Goal: Task Accomplishment & Management: Manage account settings

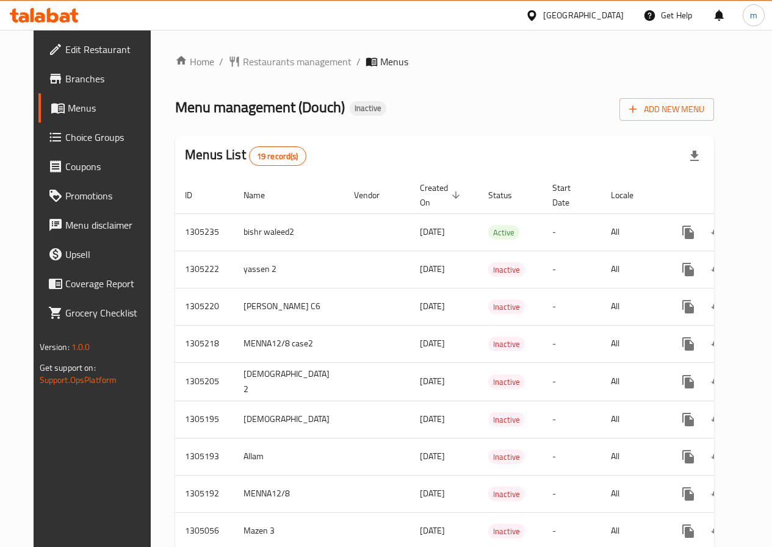
click at [714, 71] on div "Home / Restaurants management / Menus Menu management ( Douch ) Inactive Add Ne…" at bounding box center [444, 493] width 539 height 879
click at [704, 114] on span "Add New Menu" at bounding box center [666, 109] width 75 height 15
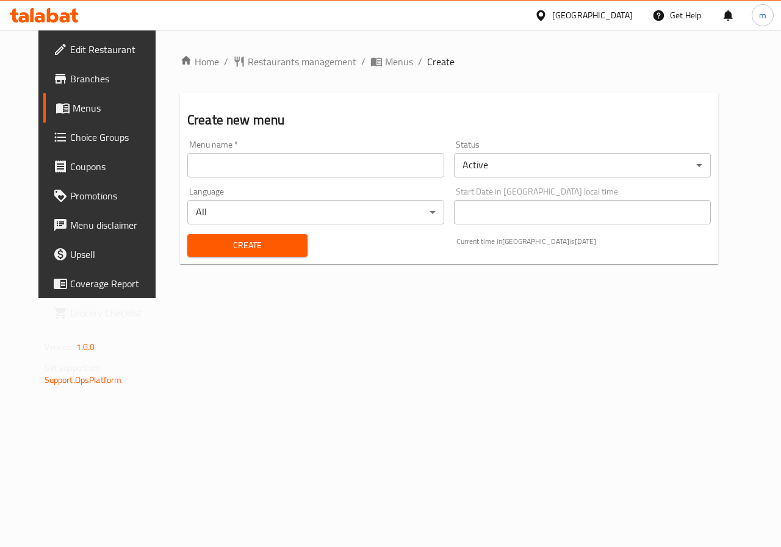
click at [224, 173] on input "text" at bounding box center [315, 165] width 257 height 24
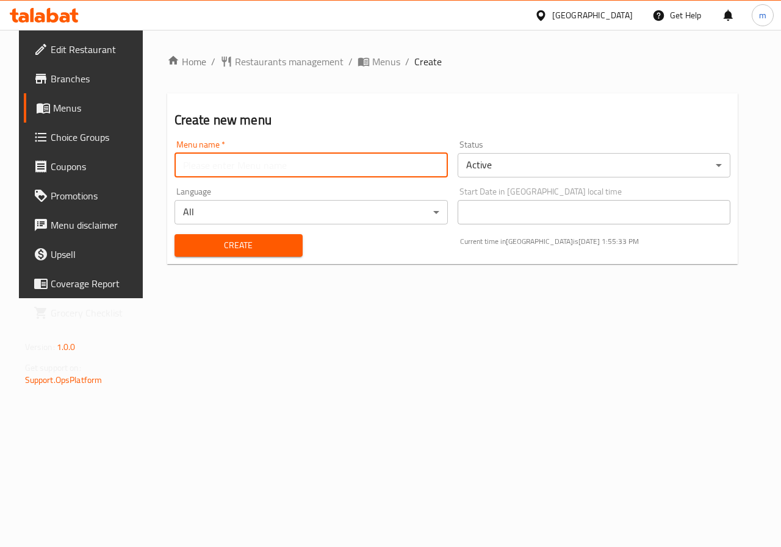
type input "Allam"
click at [251, 239] on span "Create" at bounding box center [238, 245] width 109 height 15
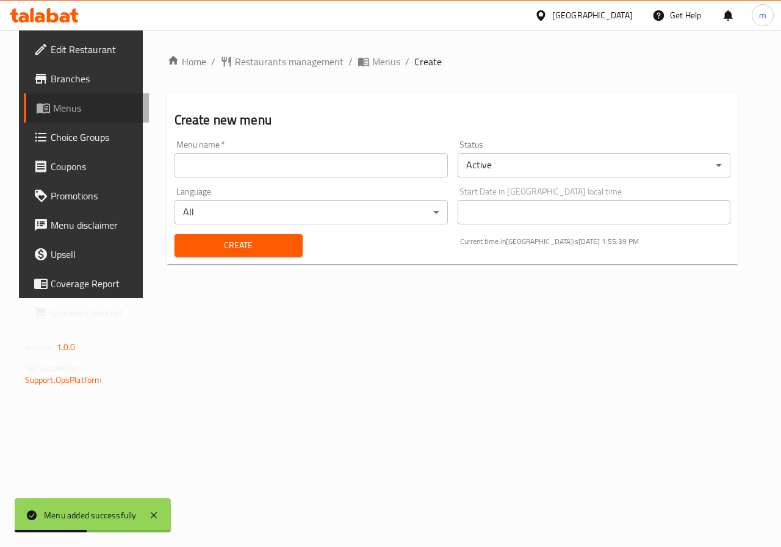
click at [56, 110] on span "Menus" at bounding box center [96, 108] width 87 height 15
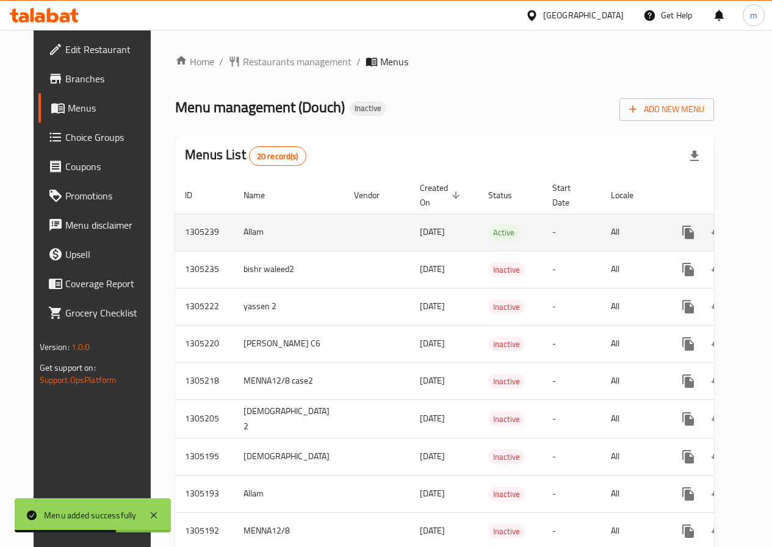
click at [770, 234] on icon "enhanced table" at bounding box center [775, 232] width 11 height 11
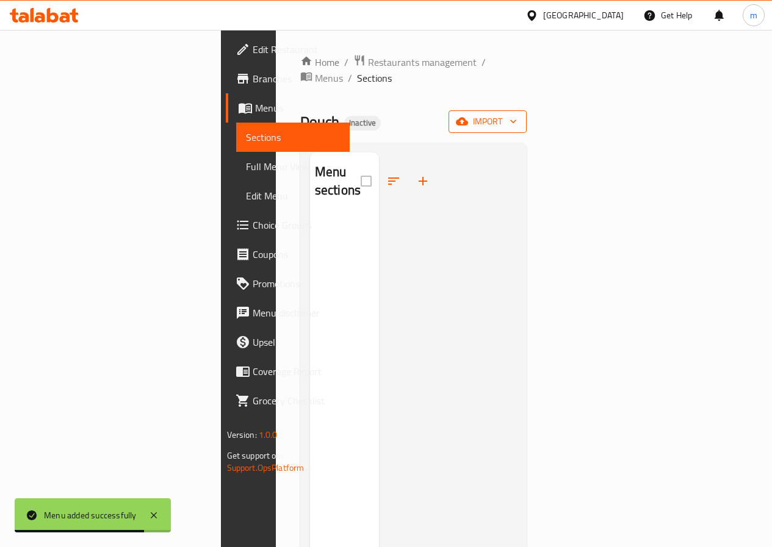
click at [526, 114] on button "import" at bounding box center [487, 121] width 78 height 23
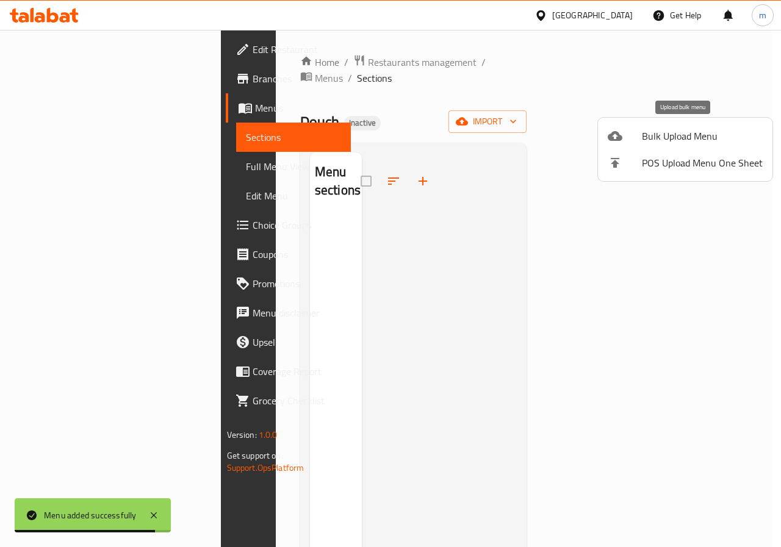
click at [690, 140] on span "Bulk Upload Menu" at bounding box center [702, 136] width 121 height 15
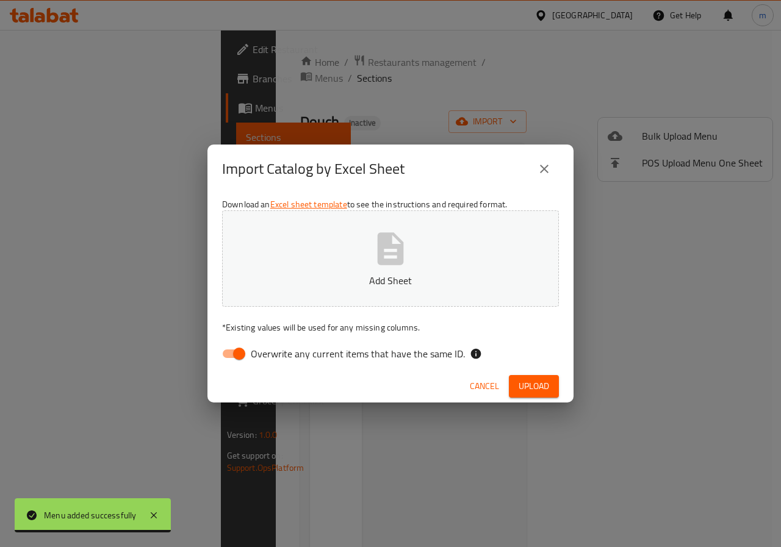
click at [267, 354] on span "Overwrite any current items that have the same ID." at bounding box center [358, 354] width 214 height 15
click at [267, 354] on input "Overwrite any current items that have the same ID." at bounding box center [239, 353] width 70 height 23
checkbox input "false"
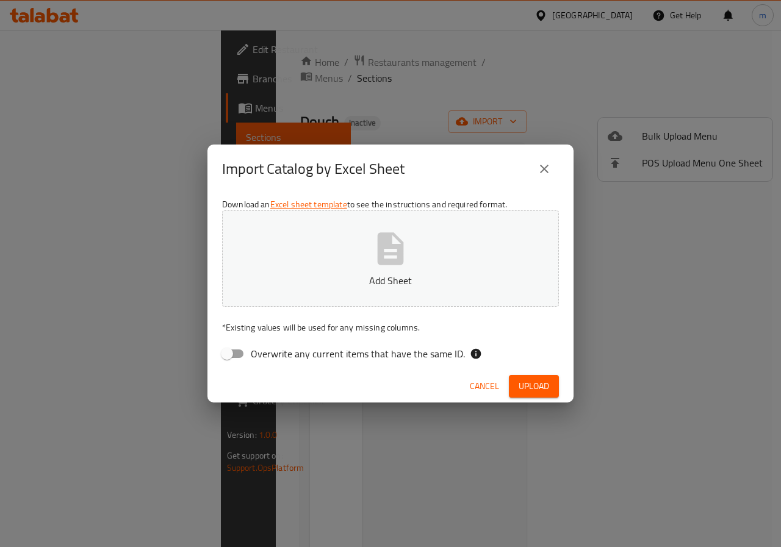
click at [315, 280] on p "Add Sheet" at bounding box center [390, 280] width 299 height 15
click at [531, 382] on span "Upload" at bounding box center [534, 386] width 31 height 15
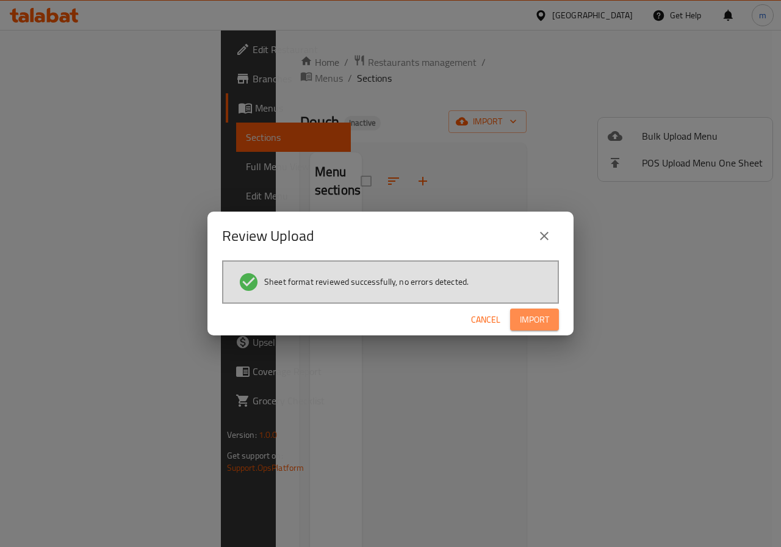
click at [531, 330] on button "Import" at bounding box center [534, 320] width 49 height 23
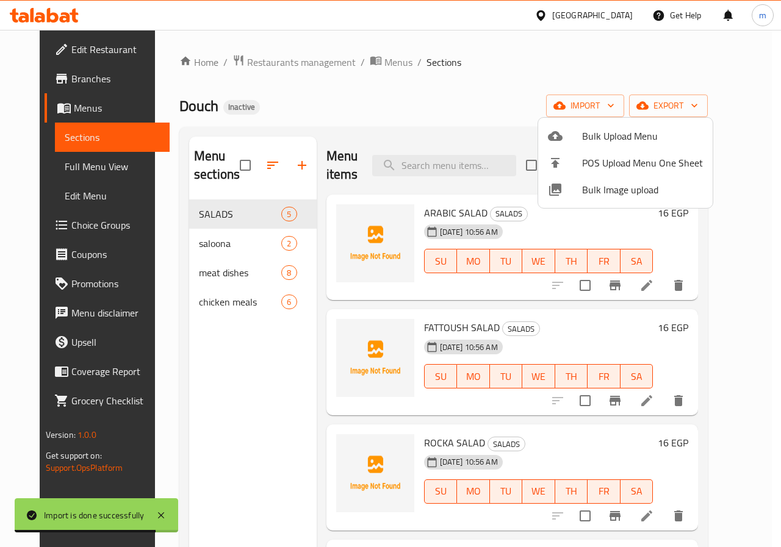
click at [756, 314] on div at bounding box center [390, 273] width 781 height 547
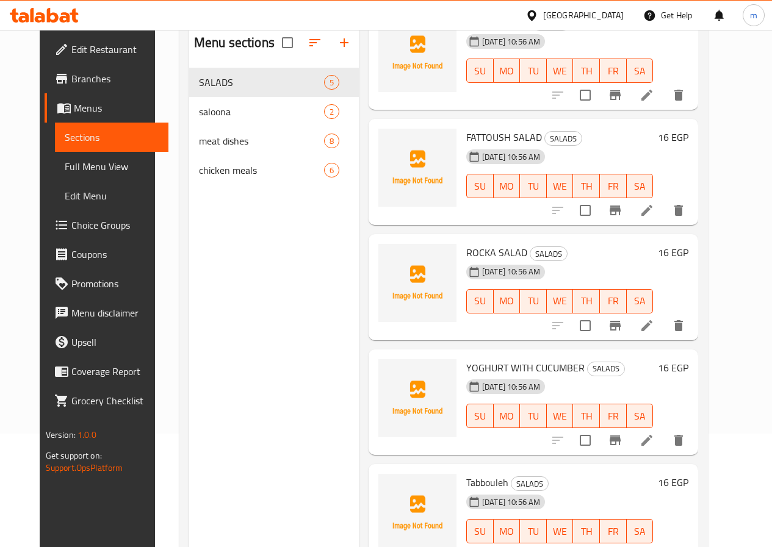
scroll to position [171, 0]
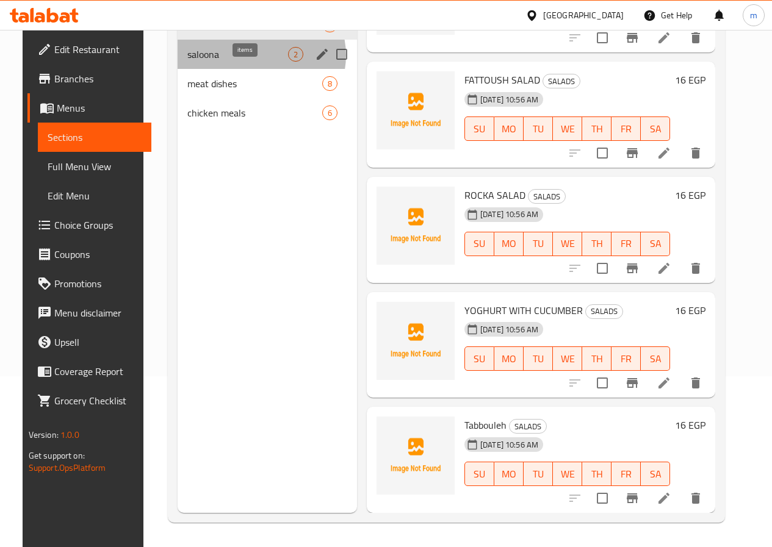
click at [289, 60] on span "2" at bounding box center [296, 55] width 14 height 12
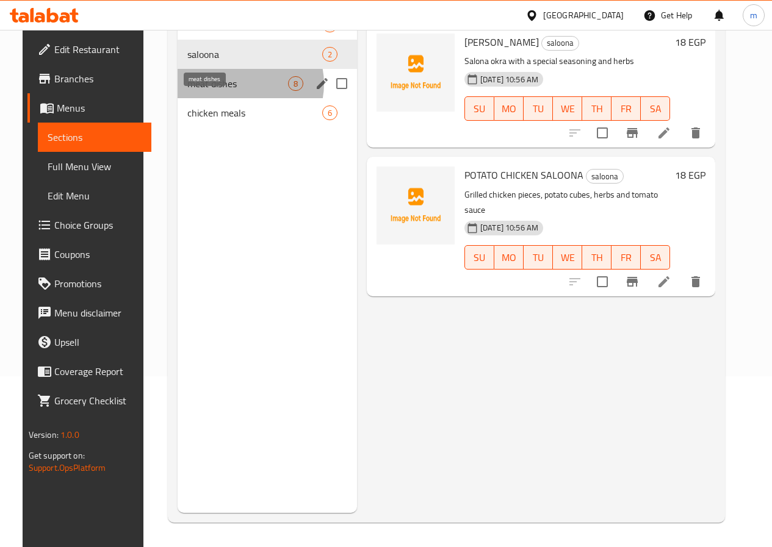
click at [227, 91] on span "meat dishes" at bounding box center [237, 83] width 101 height 15
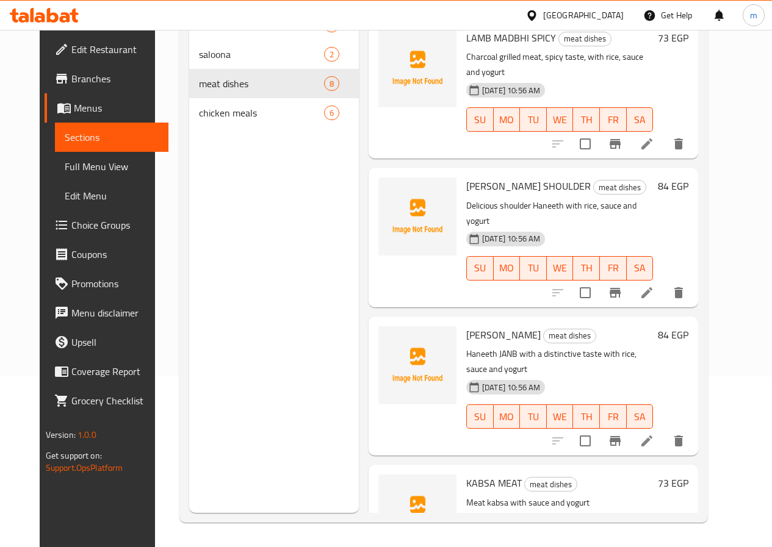
scroll to position [446, 0]
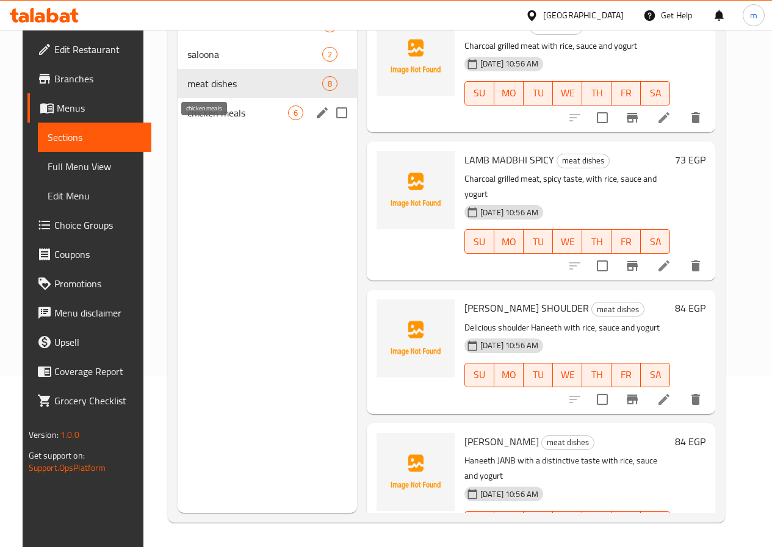
click at [215, 120] on span "chicken meals" at bounding box center [237, 113] width 101 height 15
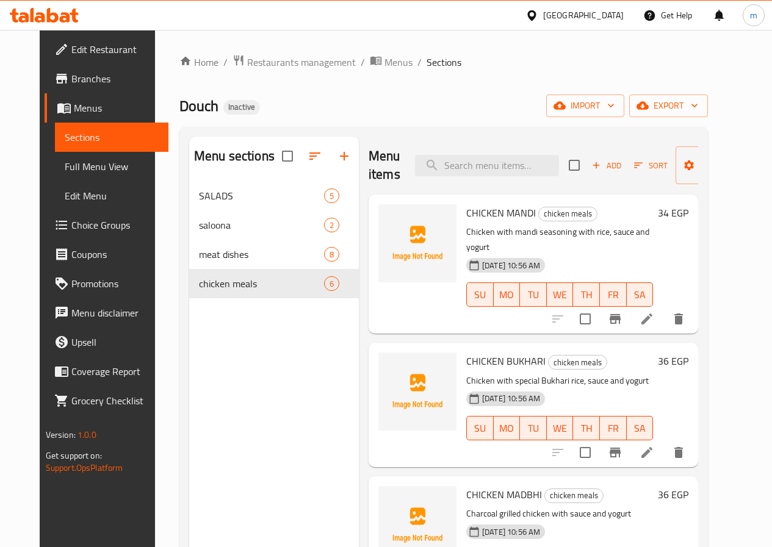
click at [664, 308] on li at bounding box center [647, 319] width 34 height 22
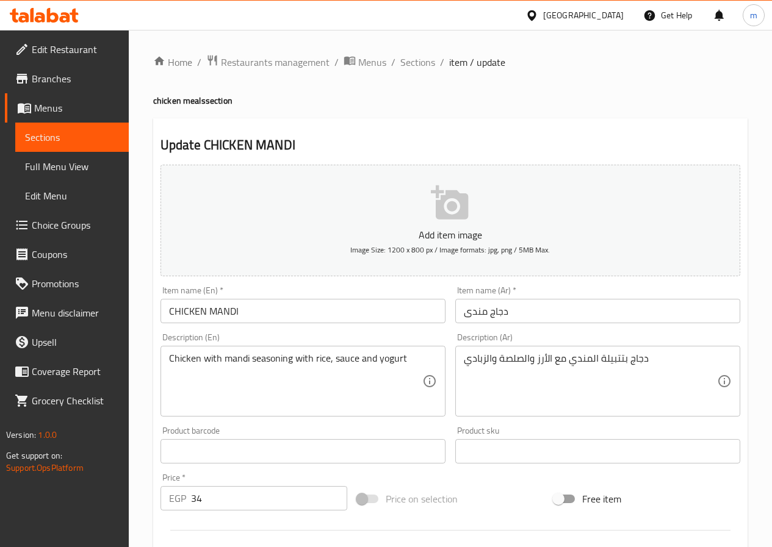
click at [89, 137] on span "Sections" at bounding box center [72, 137] width 94 height 15
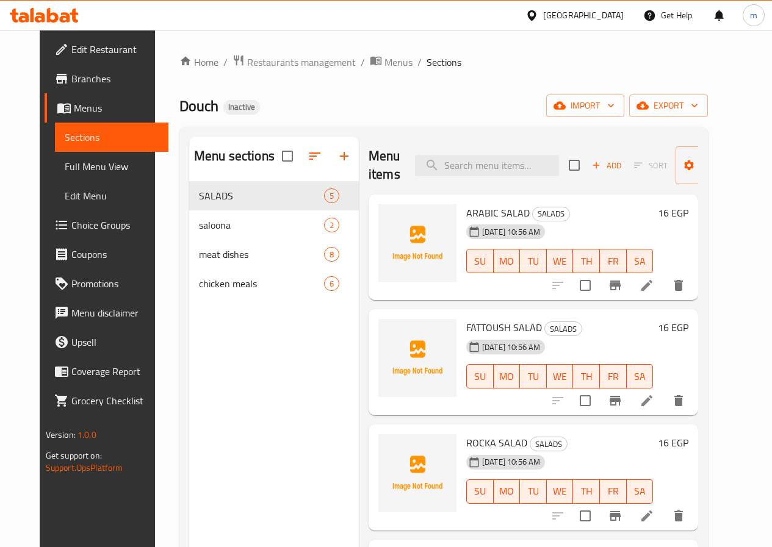
click at [74, 112] on span "Menus" at bounding box center [116, 108] width 85 height 15
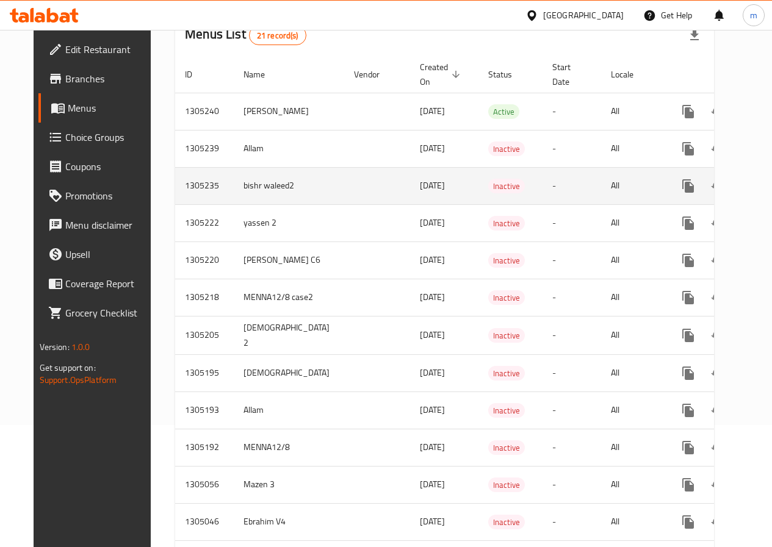
scroll to position [61, 0]
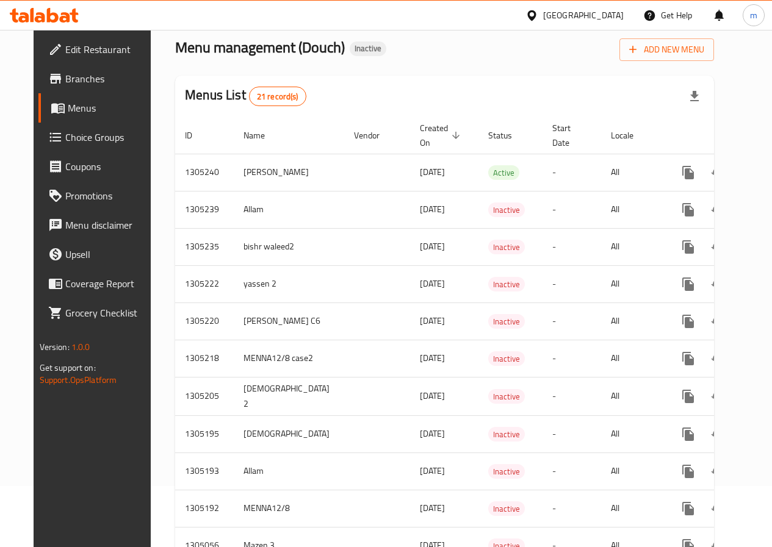
click at [420, 137] on span "Created On sorted descending" at bounding box center [442, 135] width 44 height 29
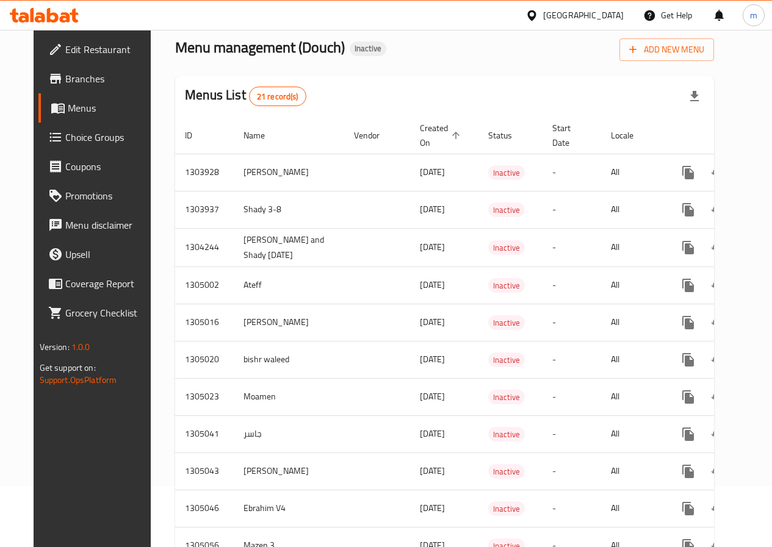
click at [420, 137] on span "Created On sorted ascending" at bounding box center [442, 135] width 44 height 29
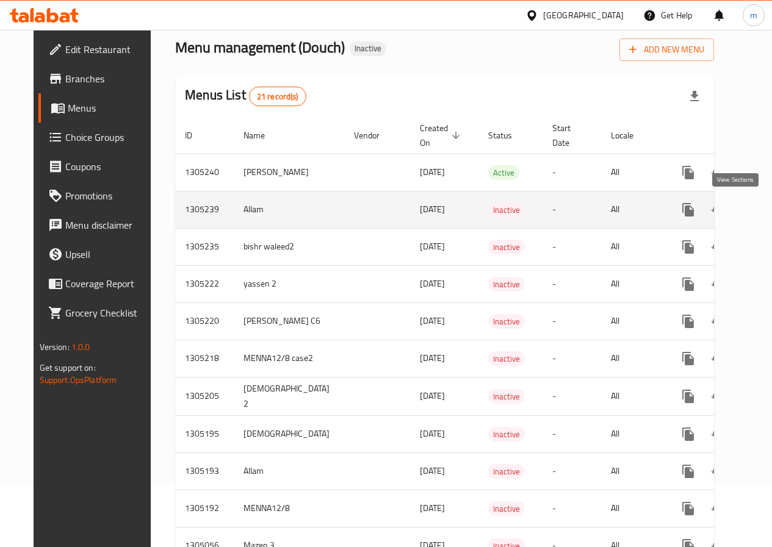
click at [769, 212] on icon "enhanced table" at bounding box center [776, 210] width 15 height 15
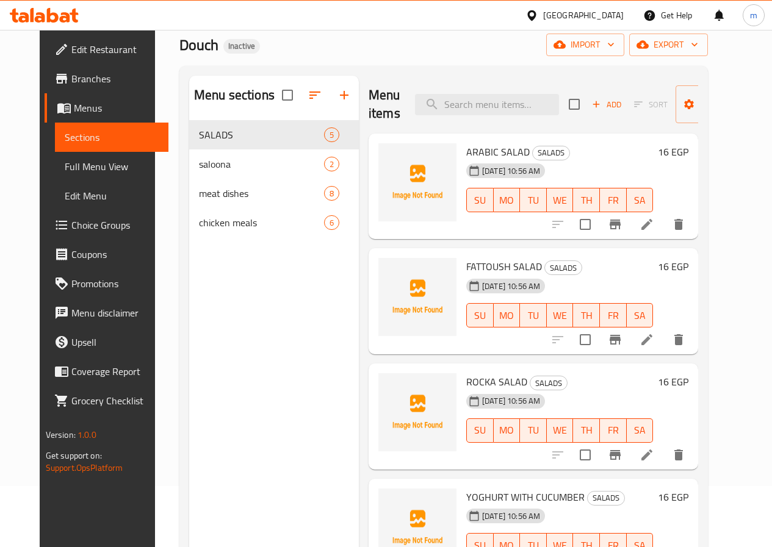
click at [70, 139] on span "Sections" at bounding box center [112, 137] width 94 height 15
click at [74, 104] on span "Menus" at bounding box center [116, 108] width 85 height 15
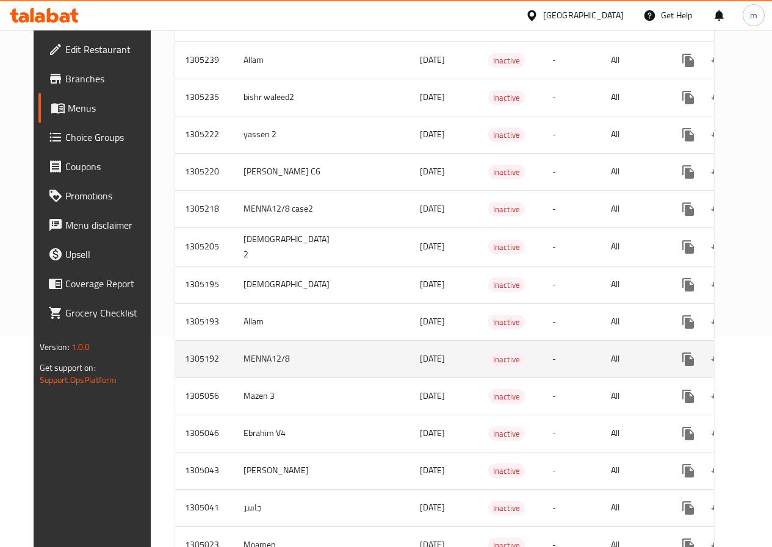
scroll to position [190, 0]
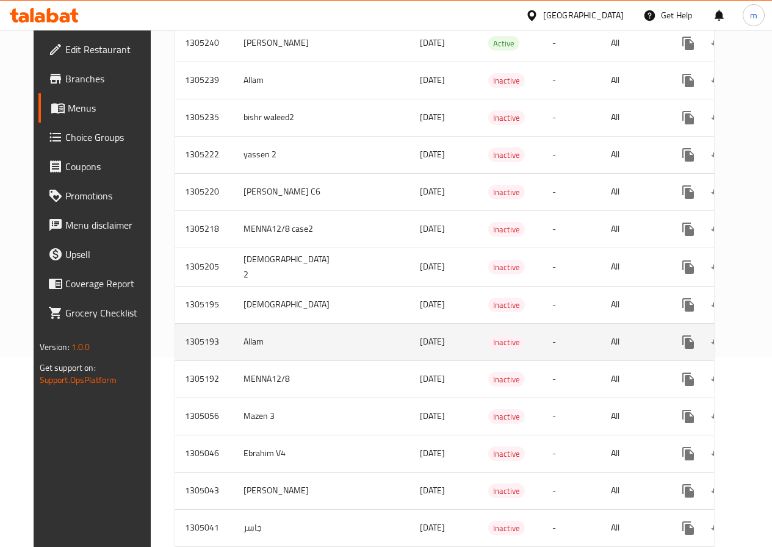
click at [271, 353] on td "Allam" at bounding box center [289, 341] width 110 height 37
click at [246, 356] on td "Allam" at bounding box center [289, 341] width 110 height 37
click at [235, 338] on td "Allam" at bounding box center [289, 341] width 110 height 37
click at [290, 345] on td "Allam" at bounding box center [289, 341] width 110 height 37
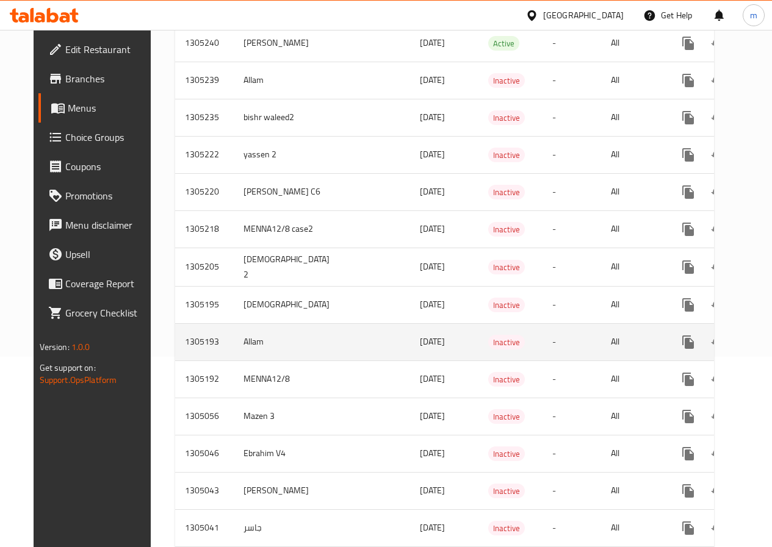
click at [290, 345] on td "Allam" at bounding box center [289, 341] width 110 height 37
click at [236, 339] on td "Allam" at bounding box center [289, 341] width 110 height 37
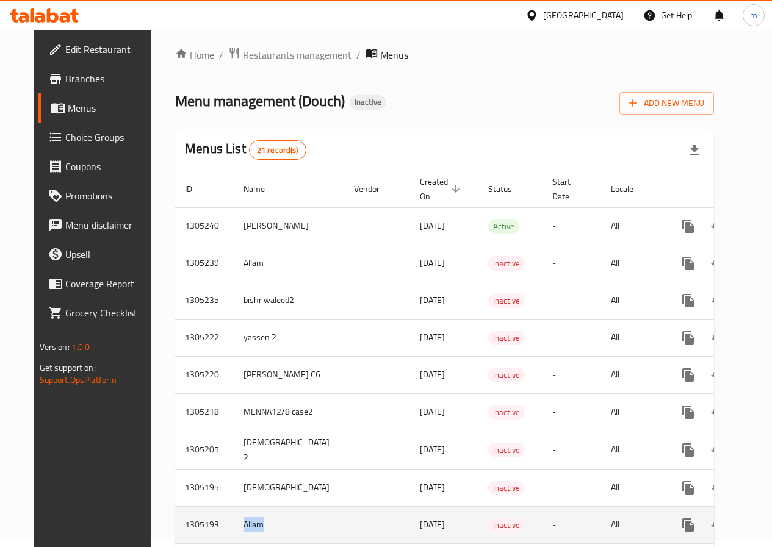
scroll to position [0, 0]
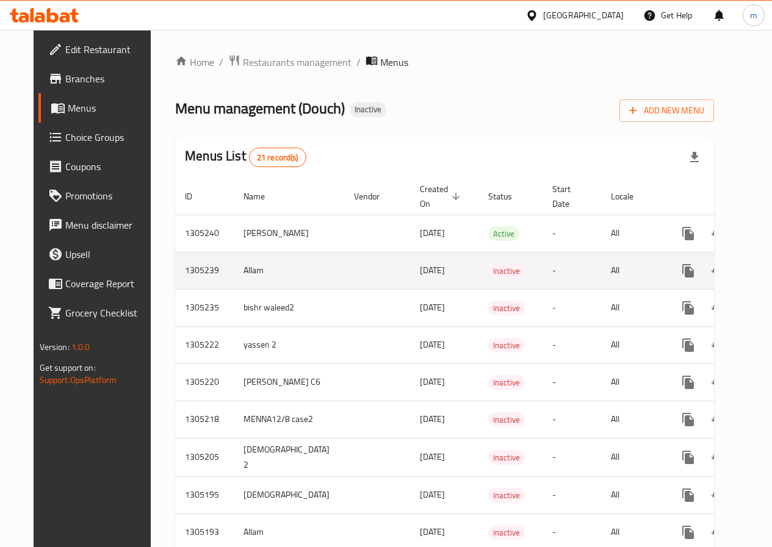
click at [237, 268] on td "Allam" at bounding box center [289, 270] width 110 height 37
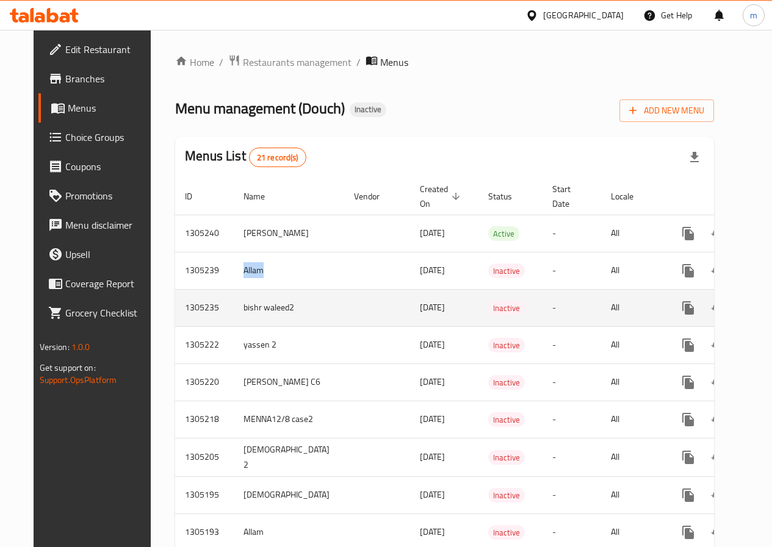
scroll to position [183, 0]
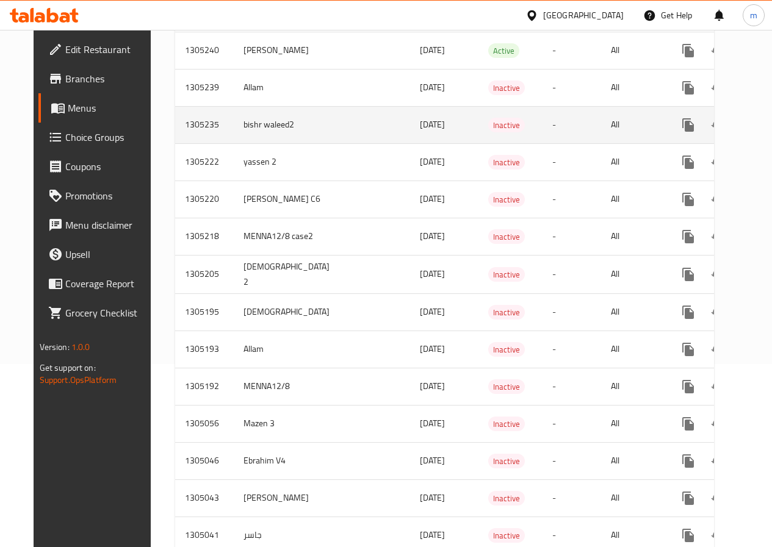
click at [282, 290] on td "[DEMOGRAPHIC_DATA] 2" at bounding box center [289, 274] width 110 height 38
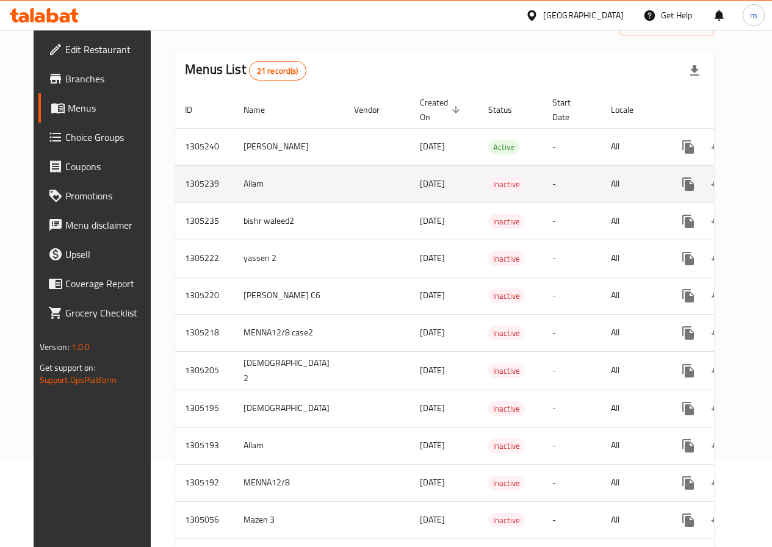
scroll to position [0, 0]
